Goal: Information Seeking & Learning: Learn about a topic

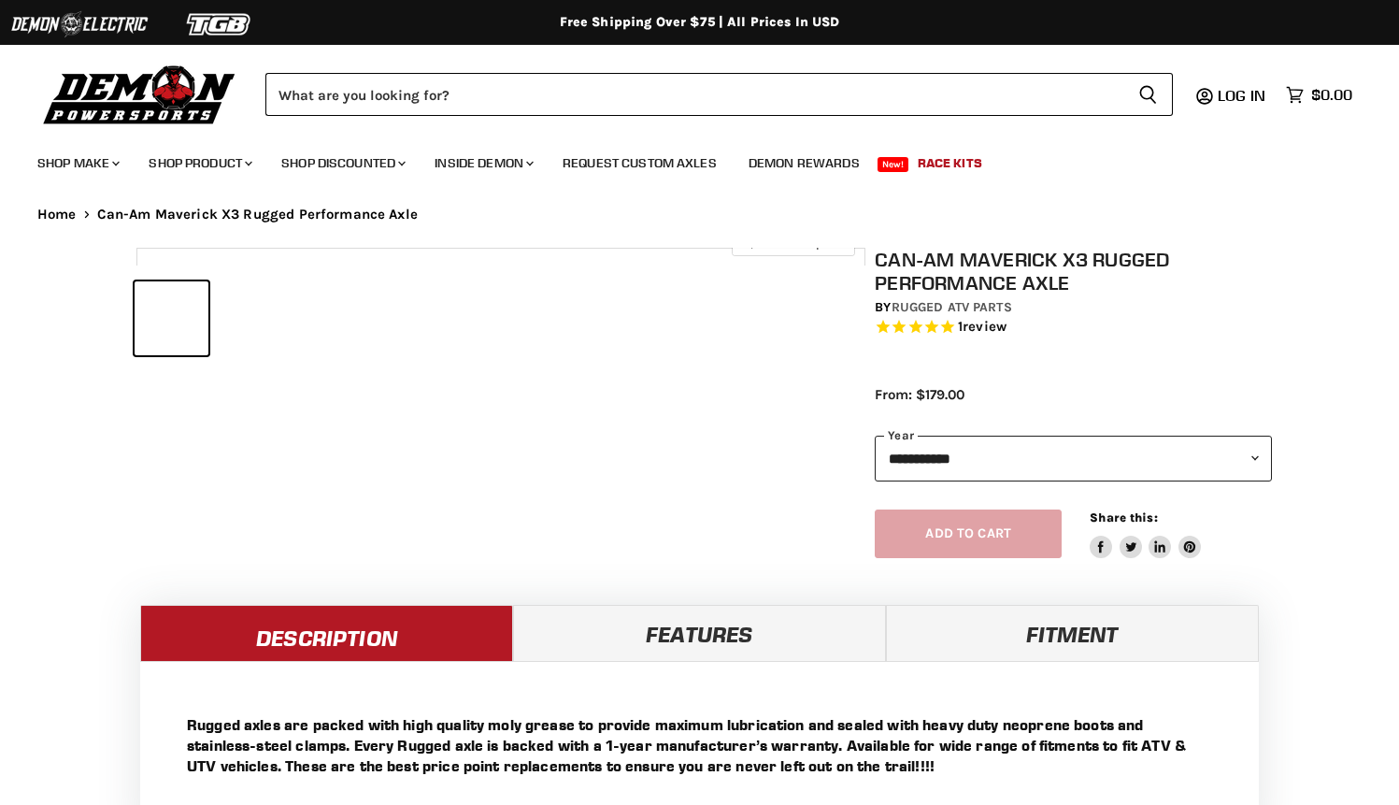
select select "******"
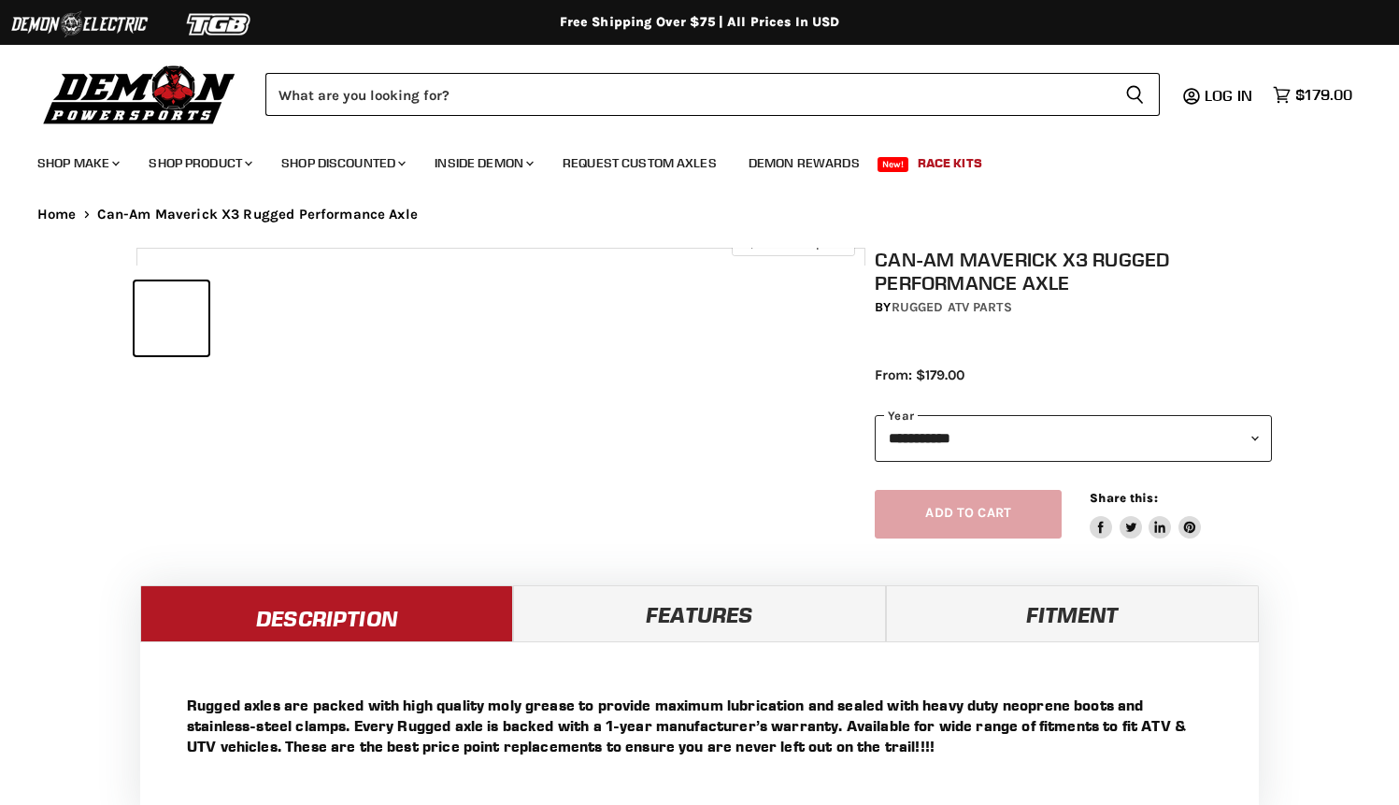
select select "******"
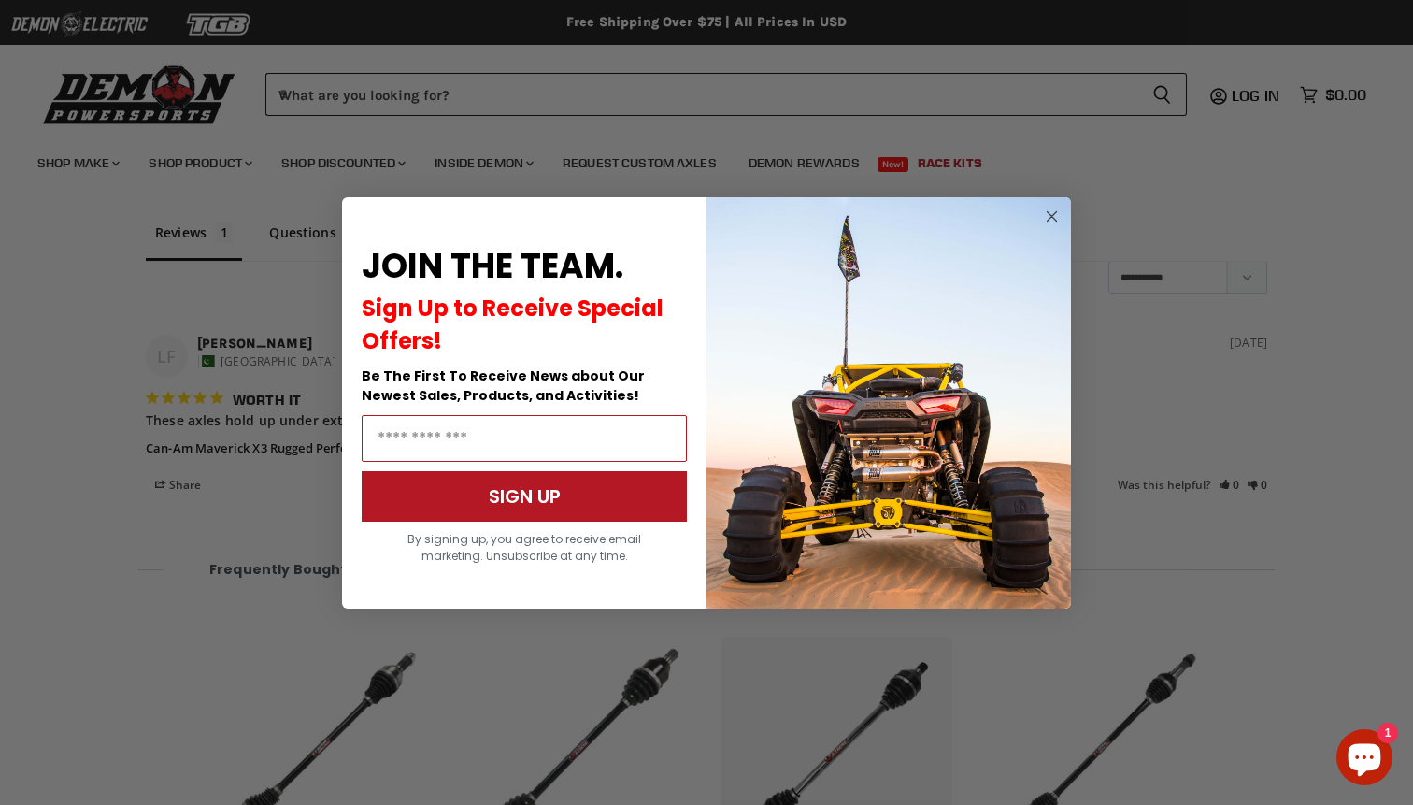
scroll to position [1578, 0]
